Goal: Information Seeking & Learning: Learn about a topic

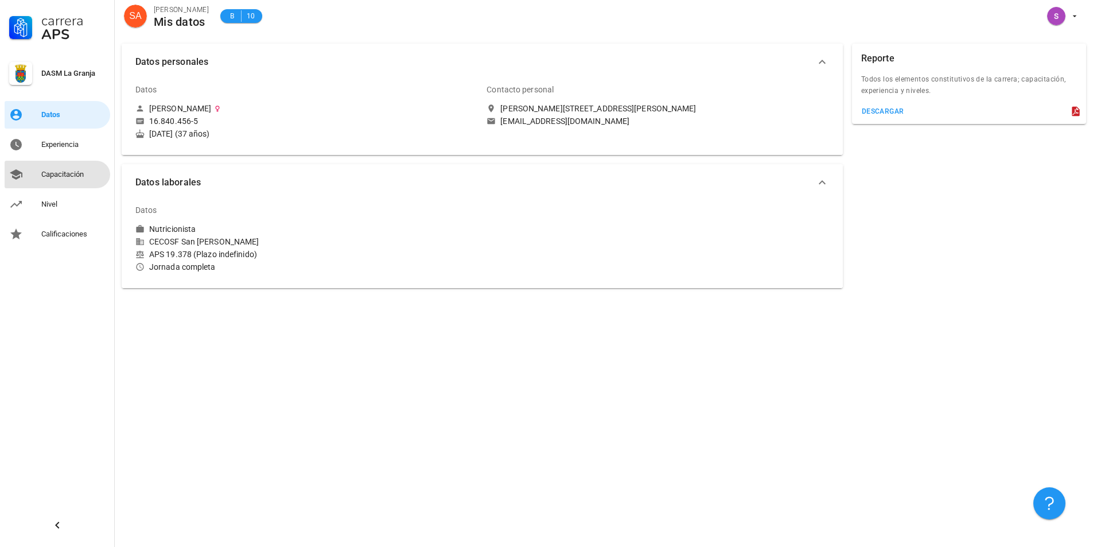
click at [69, 177] on div "Capacitación" at bounding box center [73, 174] width 64 height 9
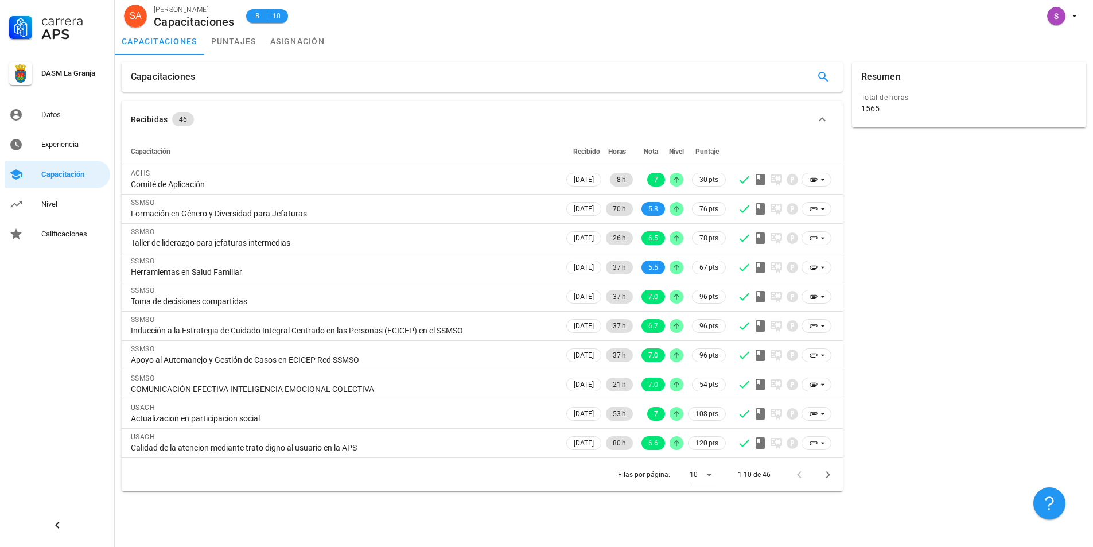
click at [478, 33] on div "capacitaciones puntajes asignación" at bounding box center [604, 42] width 979 height 28
click at [470, 38] on div "capacitaciones puntajes asignación" at bounding box center [604, 42] width 979 height 28
click at [471, 38] on div "capacitaciones puntajes asignación" at bounding box center [604, 42] width 979 height 28
click at [511, 33] on div "capacitaciones puntajes asignación" at bounding box center [604, 42] width 979 height 28
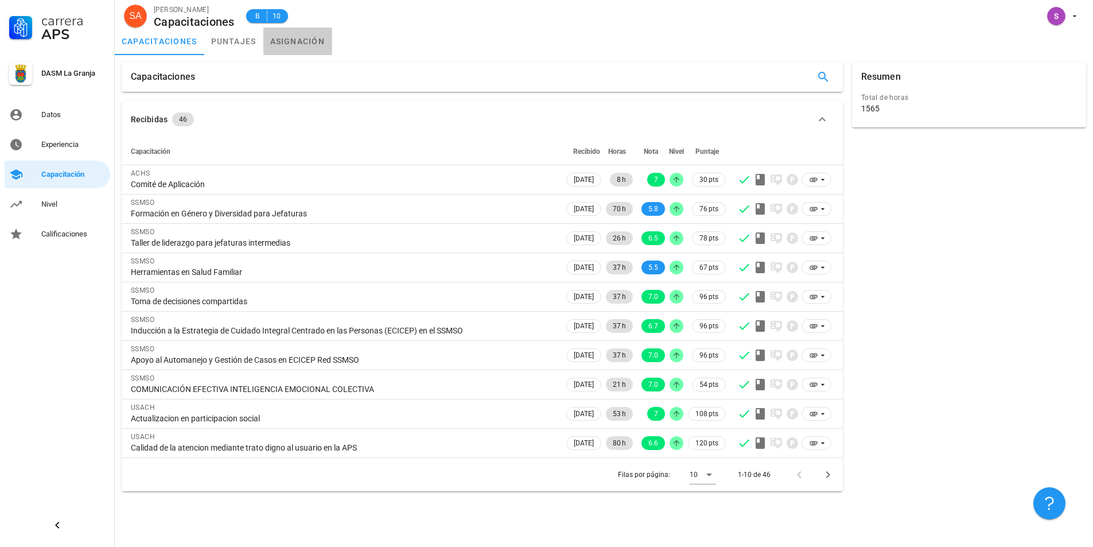
click at [302, 40] on link "asignación" at bounding box center [297, 42] width 69 height 28
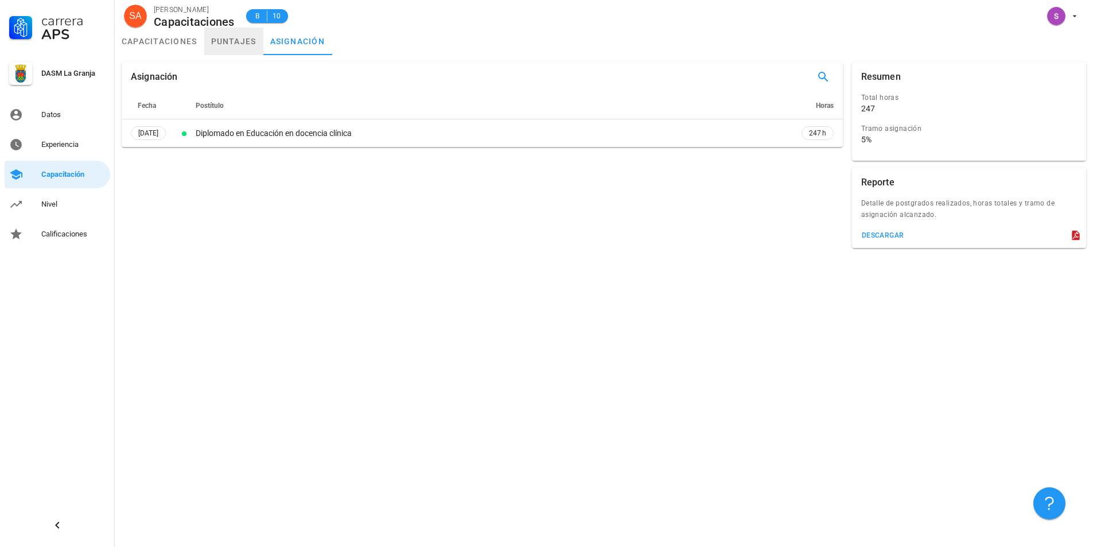
click at [232, 44] on link "puntajes" at bounding box center [233, 42] width 59 height 28
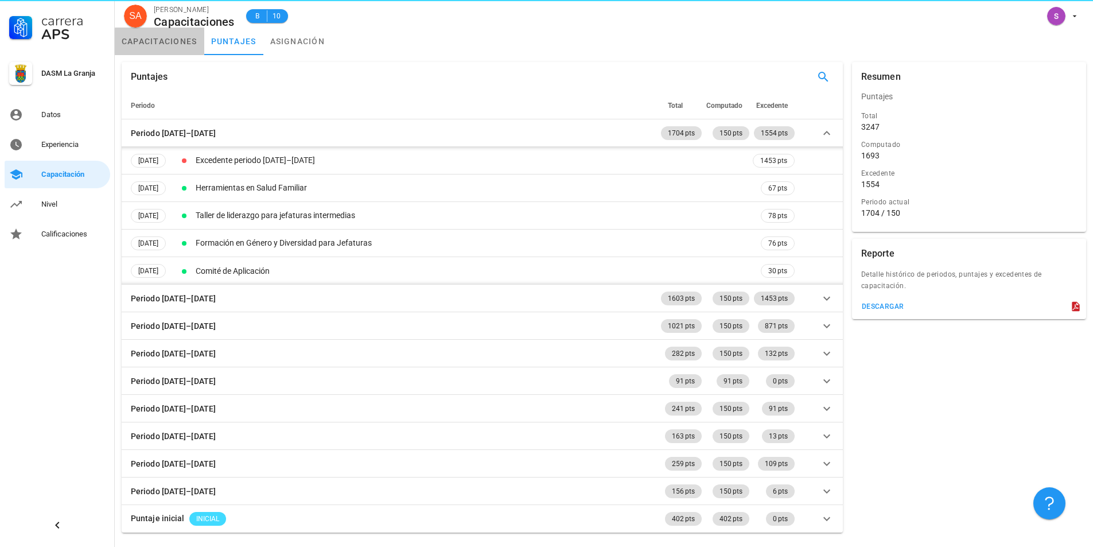
click at [155, 44] on link "capacitaciones" at bounding box center [160, 42] width 90 height 28
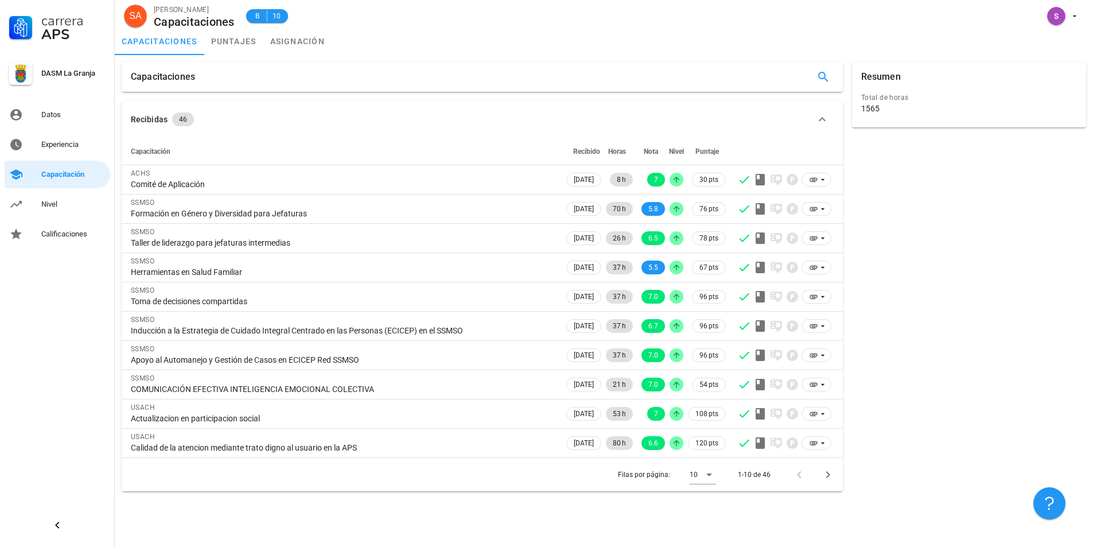
click at [991, 267] on div "Resumen Total de horas 1565" at bounding box center [969, 276] width 243 height 439
click at [233, 43] on link "puntajes" at bounding box center [233, 42] width 59 height 28
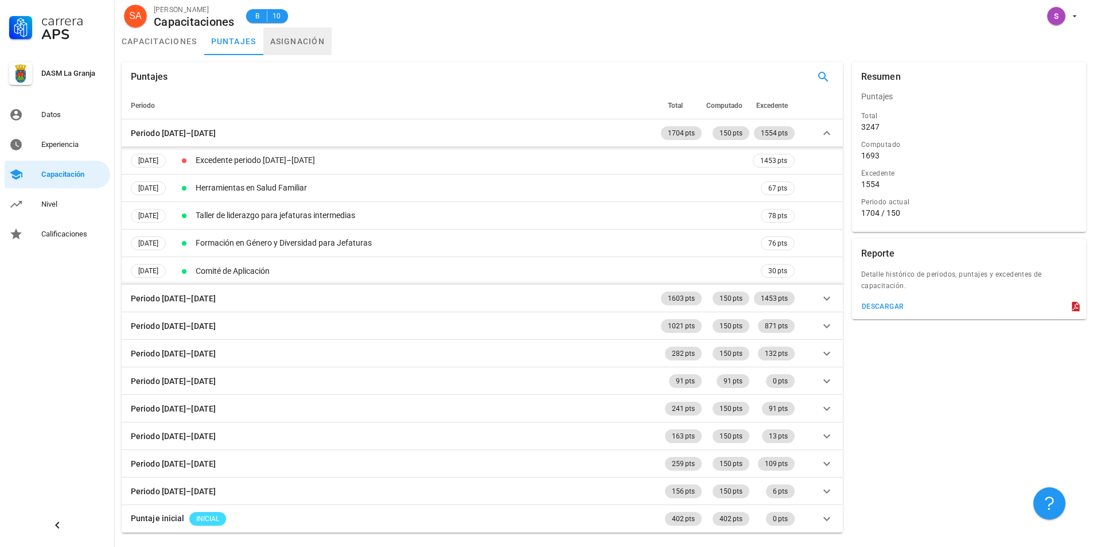
click at [300, 38] on link "asignación" at bounding box center [297, 42] width 69 height 28
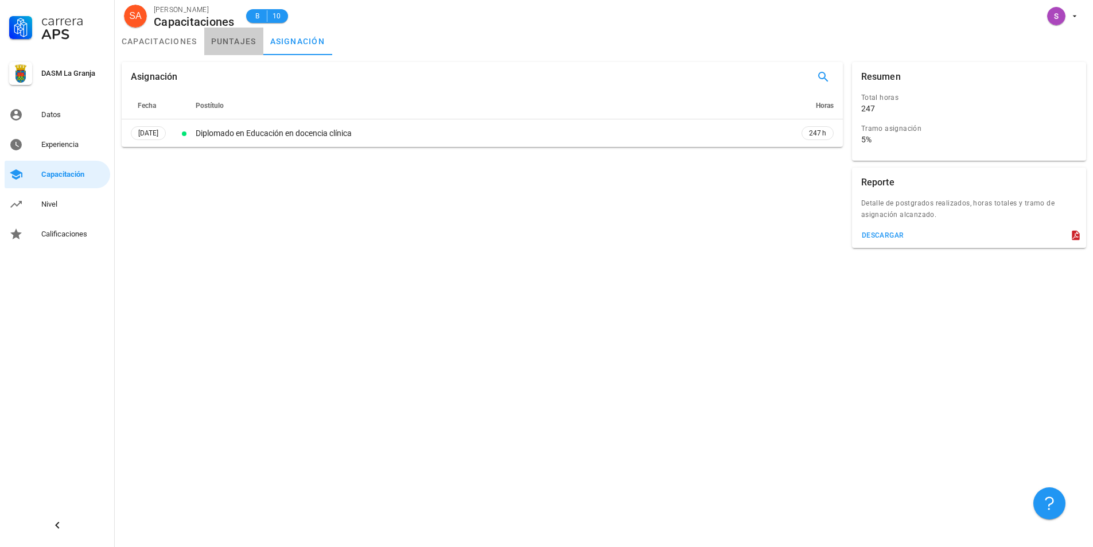
click at [224, 47] on link "puntajes" at bounding box center [233, 42] width 59 height 28
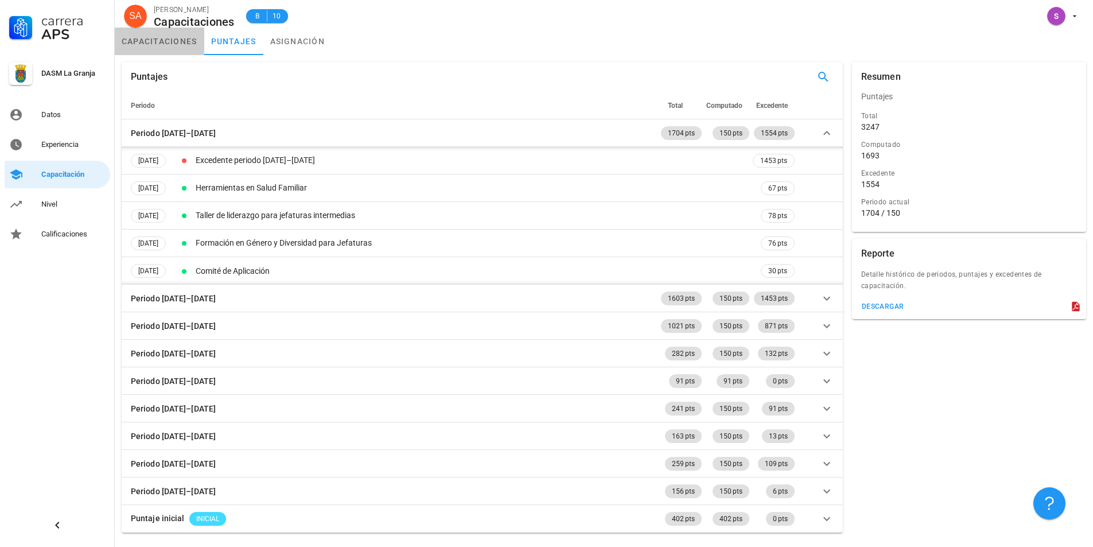
click at [179, 47] on link "capacitaciones" at bounding box center [160, 42] width 90 height 28
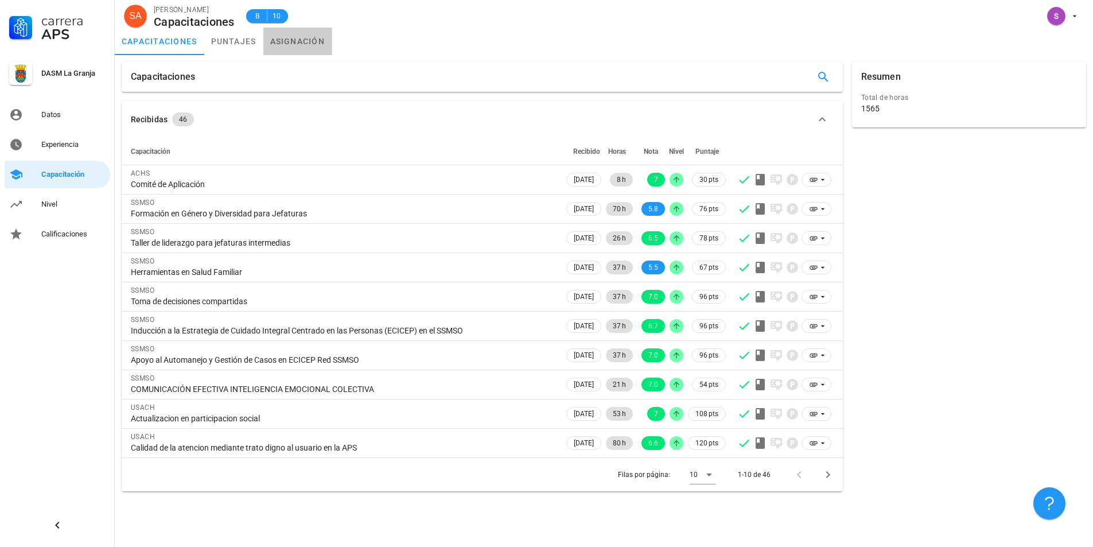
click at [288, 51] on link "asignación" at bounding box center [297, 42] width 69 height 28
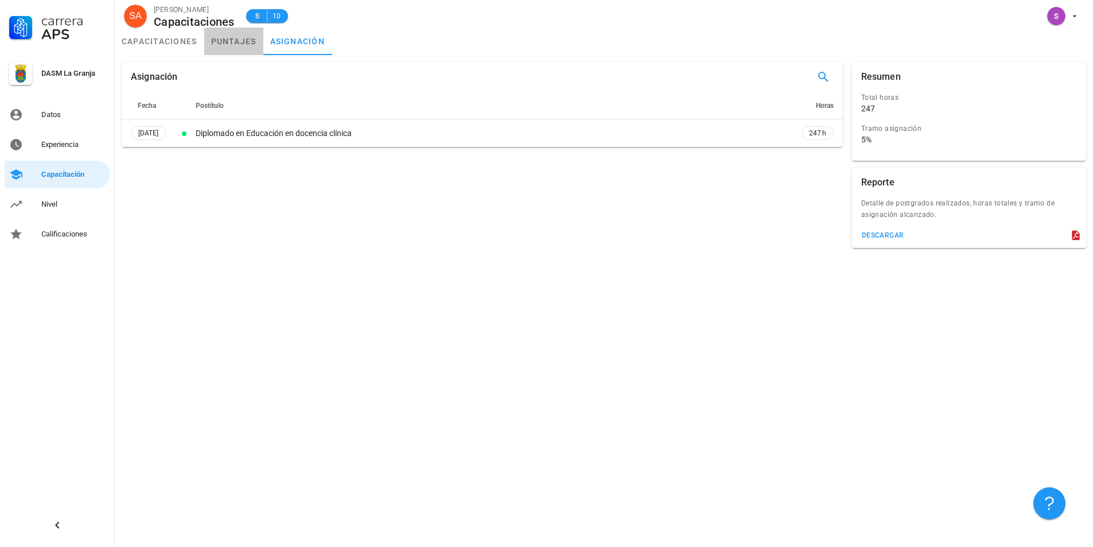
click at [224, 51] on link "puntajes" at bounding box center [233, 42] width 59 height 28
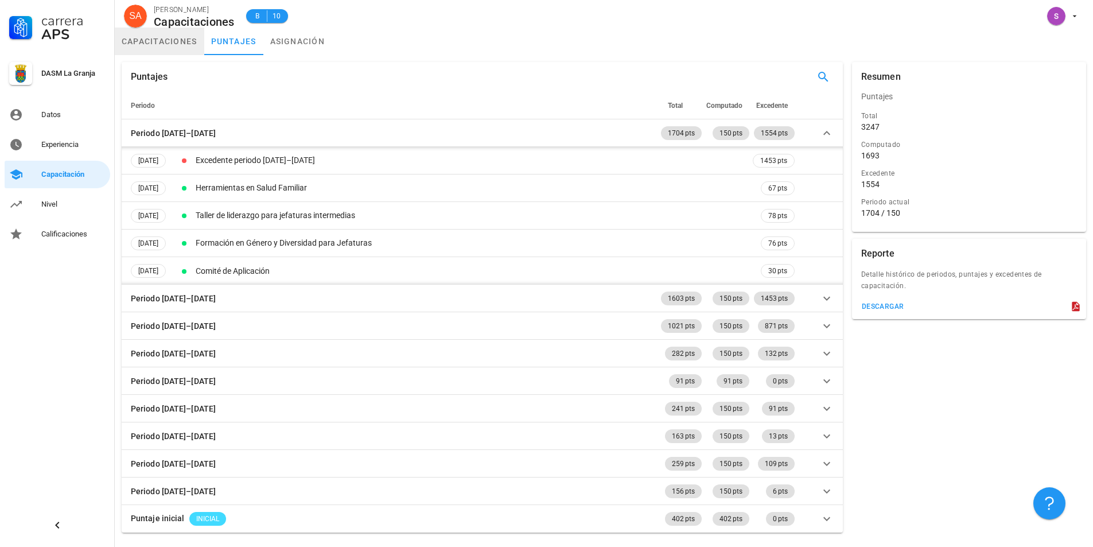
click at [126, 51] on link "capacitaciones" at bounding box center [160, 42] width 90 height 28
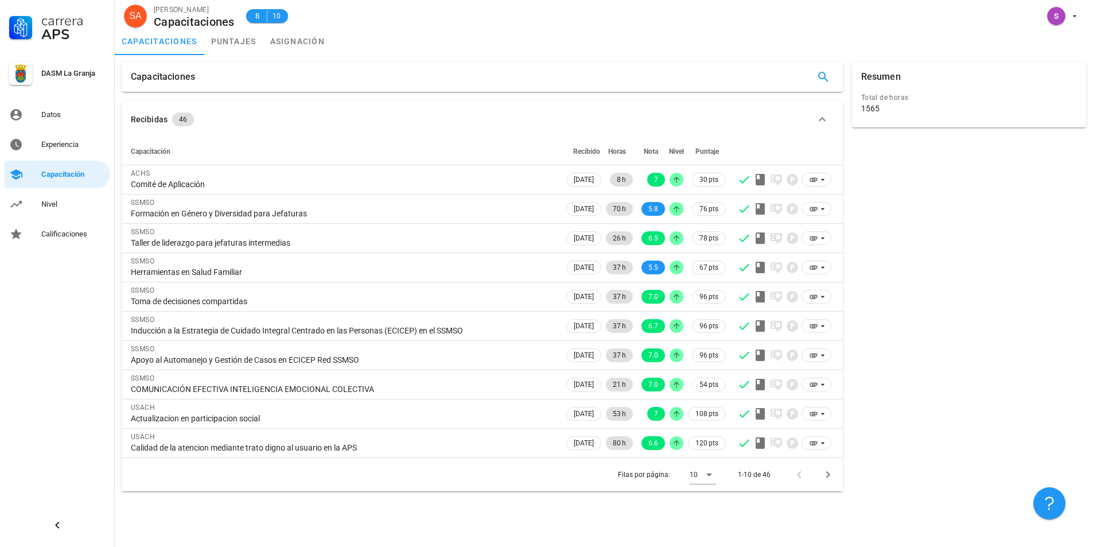
click at [841, 475] on div "Filas por página: 10 1-10 de 46" at bounding box center [482, 474] width 721 height 34
click at [825, 474] on icon "Página siguiente" at bounding box center [828, 475] width 14 height 14
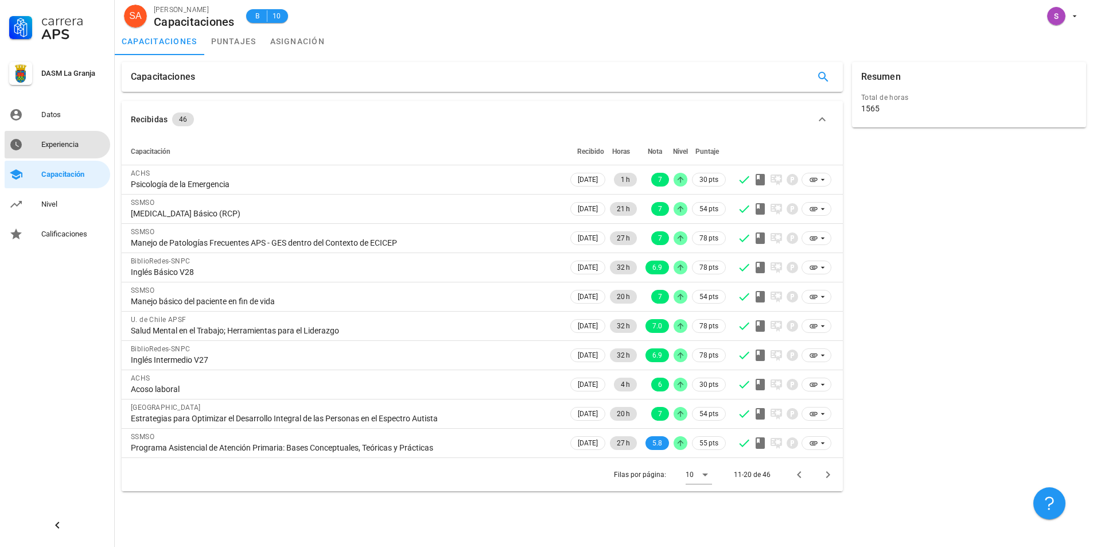
click at [71, 148] on div "Experiencia" at bounding box center [73, 144] width 64 height 9
